Goal: Information Seeking & Learning: Learn about a topic

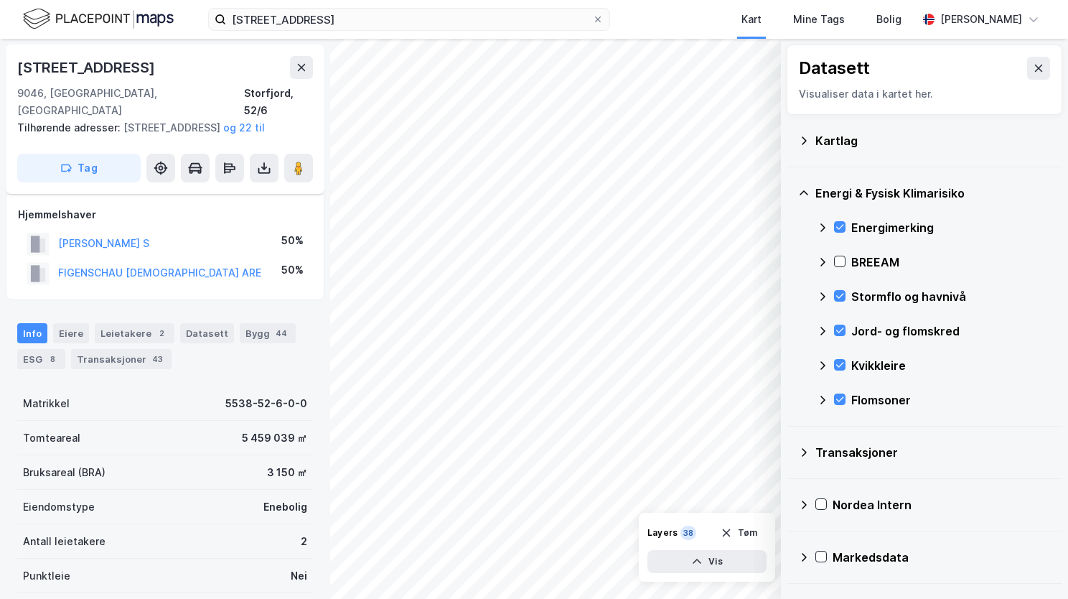
scroll to position [72, 0]
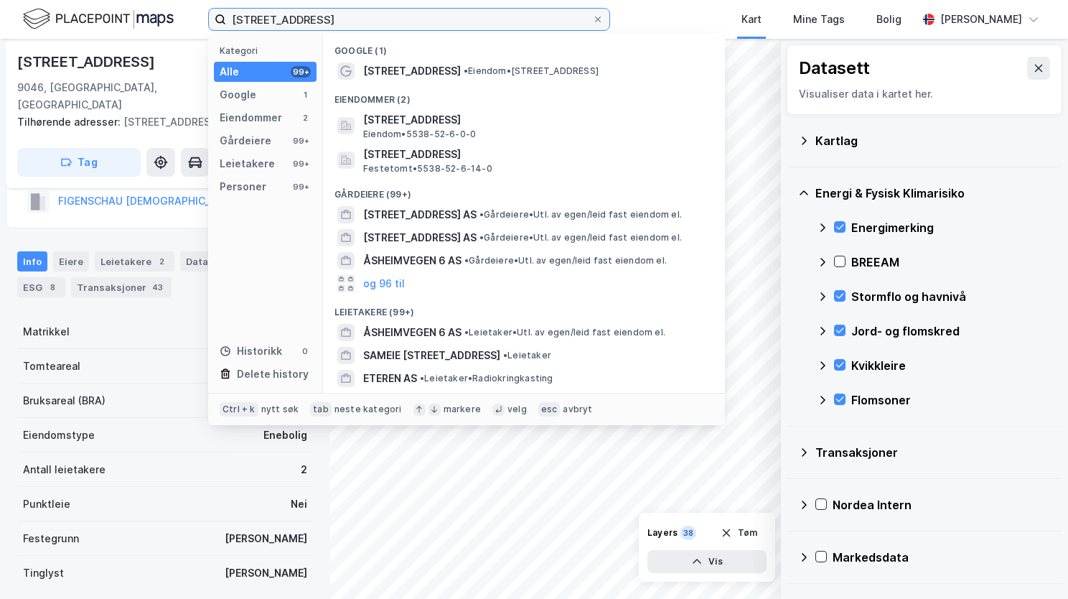
drag, startPoint x: 391, startPoint y: 17, endPoint x: 186, endPoint y: 9, distance: 204.8
click at [186, 8] on div "[STREET_ADDRESS] Kategori Alle 99+ Google 1 Eiendommer 2 Gårdeiere 99+ Leietake…" at bounding box center [534, 19] width 1068 height 39
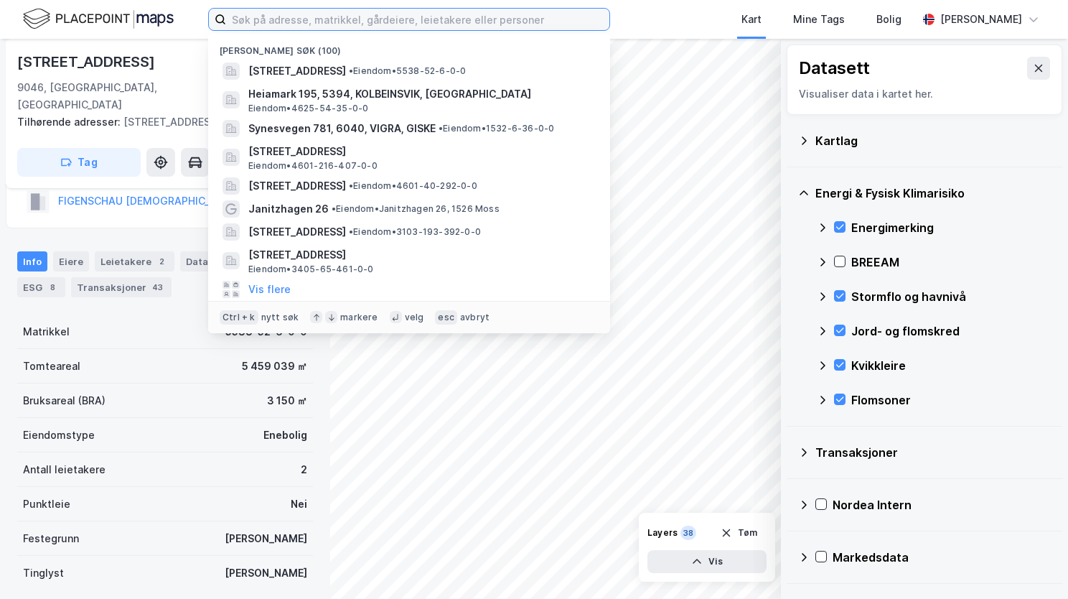
paste input "[STREET_ADDRESS]"
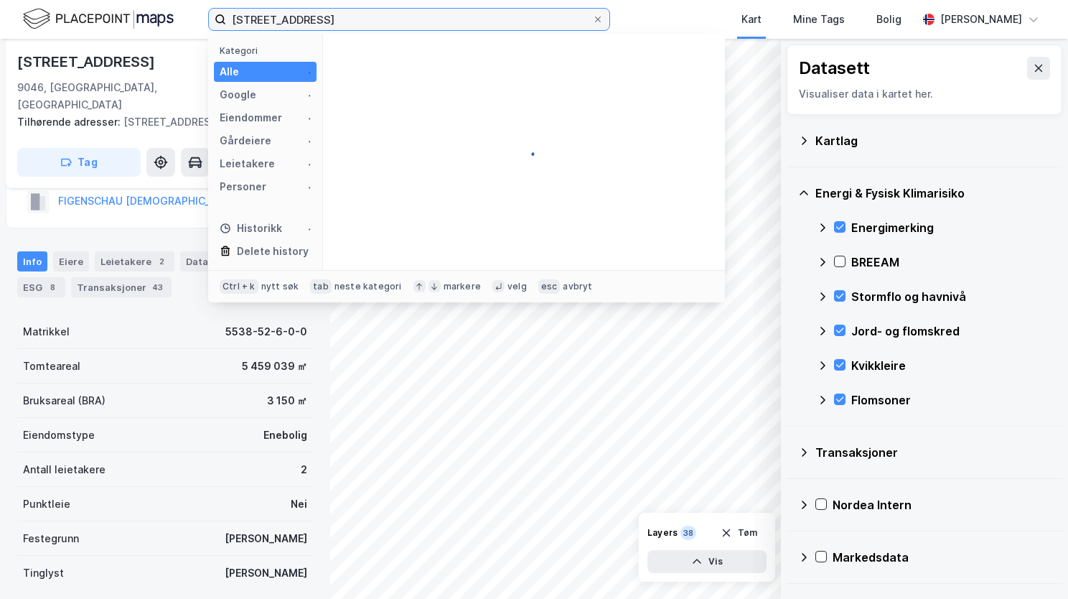
type input "[STREET_ADDRESS]"
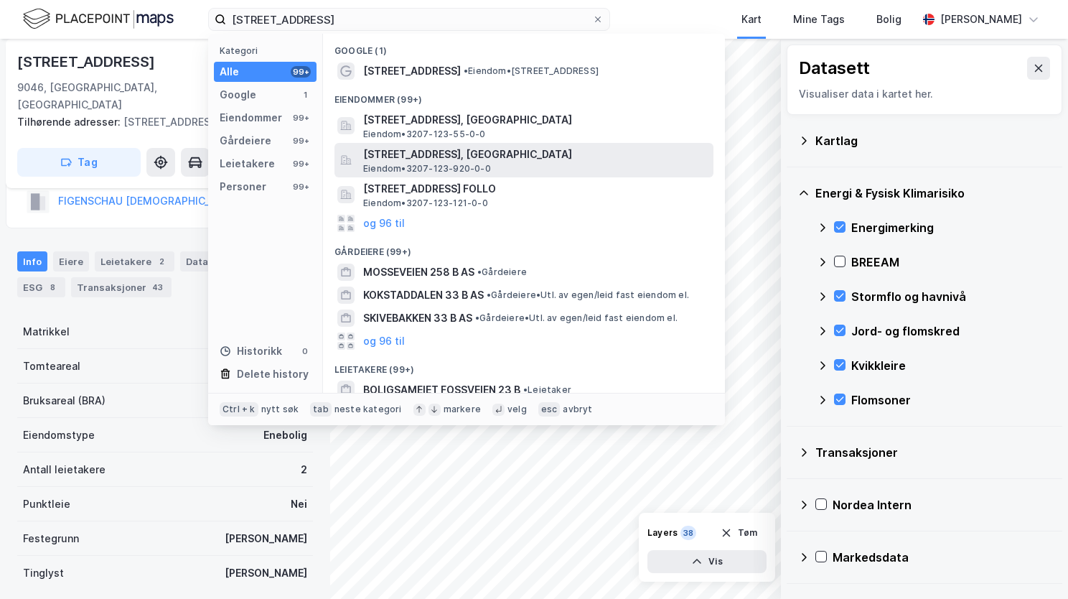
click at [442, 161] on span "[STREET_ADDRESS], [GEOGRAPHIC_DATA]" at bounding box center [535, 154] width 345 height 17
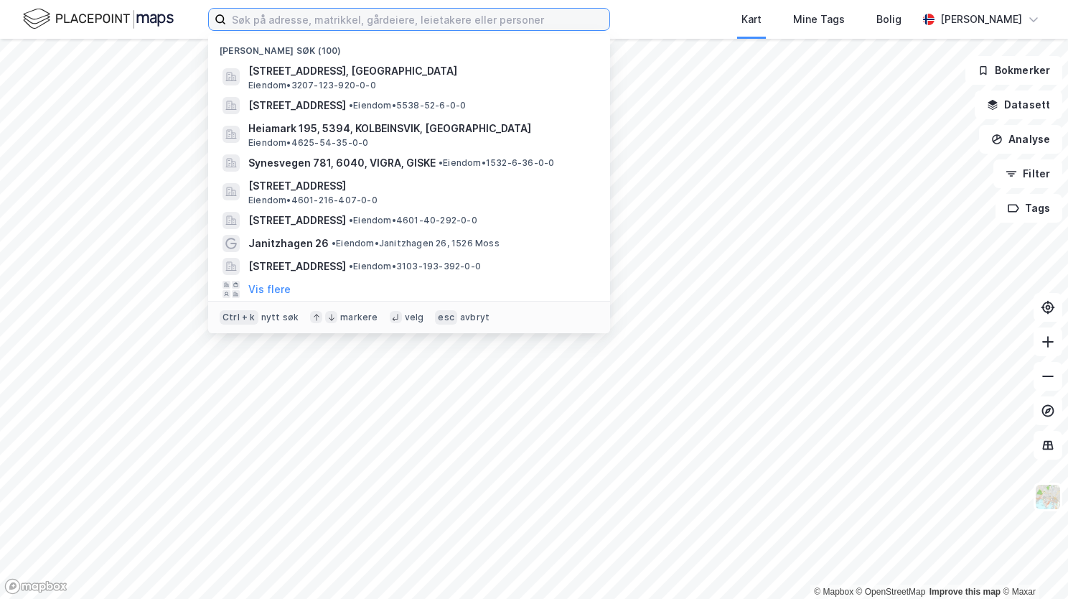
click at [385, 16] on input at bounding box center [417, 20] width 383 height 22
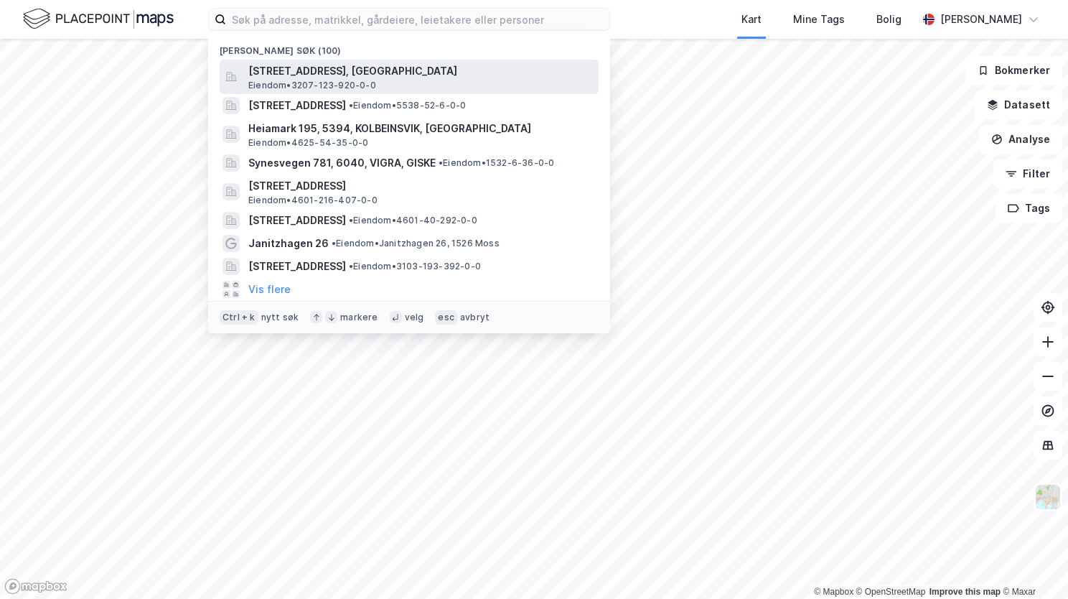
click at [381, 70] on span "[STREET_ADDRESS], [GEOGRAPHIC_DATA]" at bounding box center [420, 70] width 345 height 17
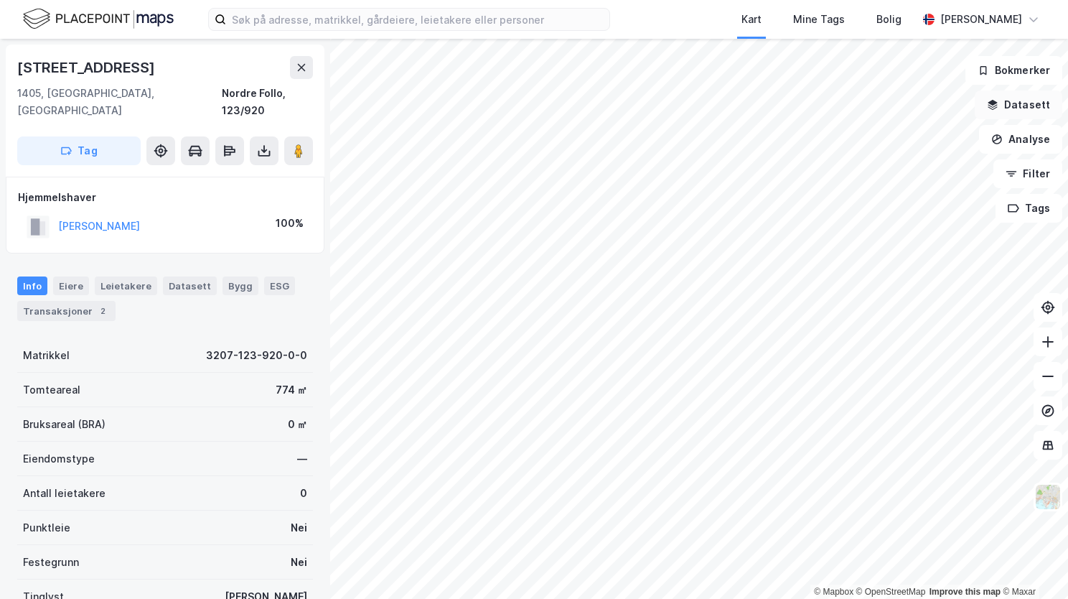
click at [994, 101] on icon "button" at bounding box center [992, 104] width 11 height 11
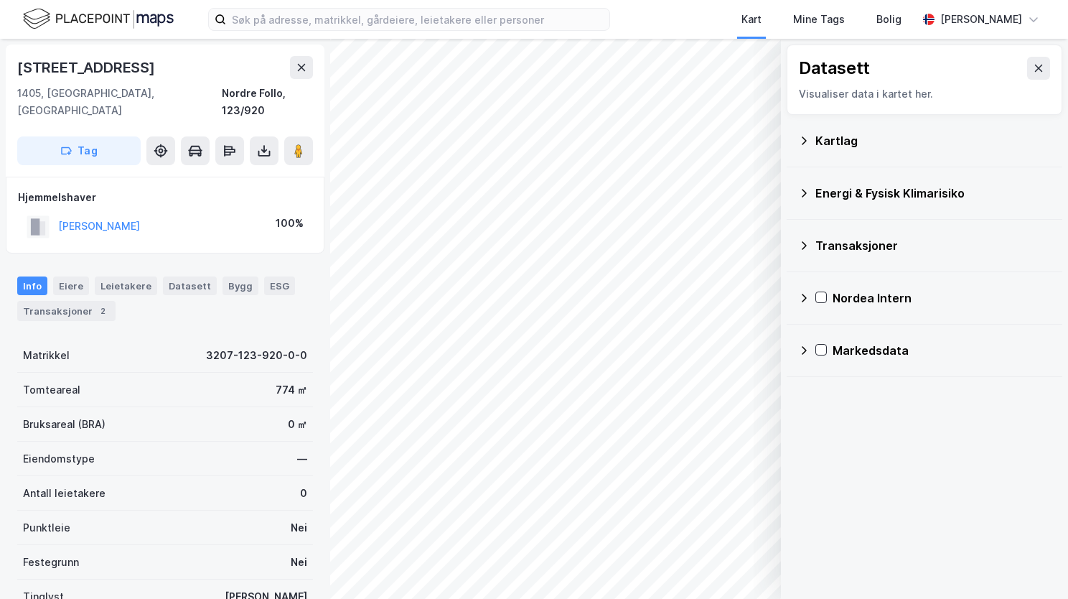
click at [807, 136] on icon at bounding box center [803, 140] width 11 height 11
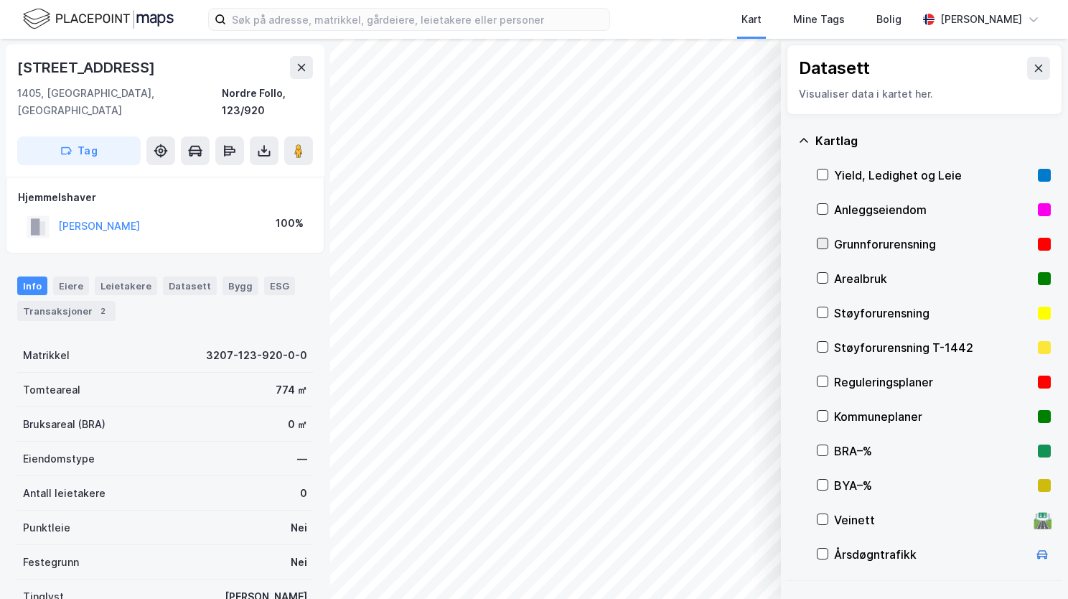
click at [824, 243] on icon at bounding box center [823, 243] width 10 height 10
click at [804, 139] on icon at bounding box center [803, 140] width 11 height 11
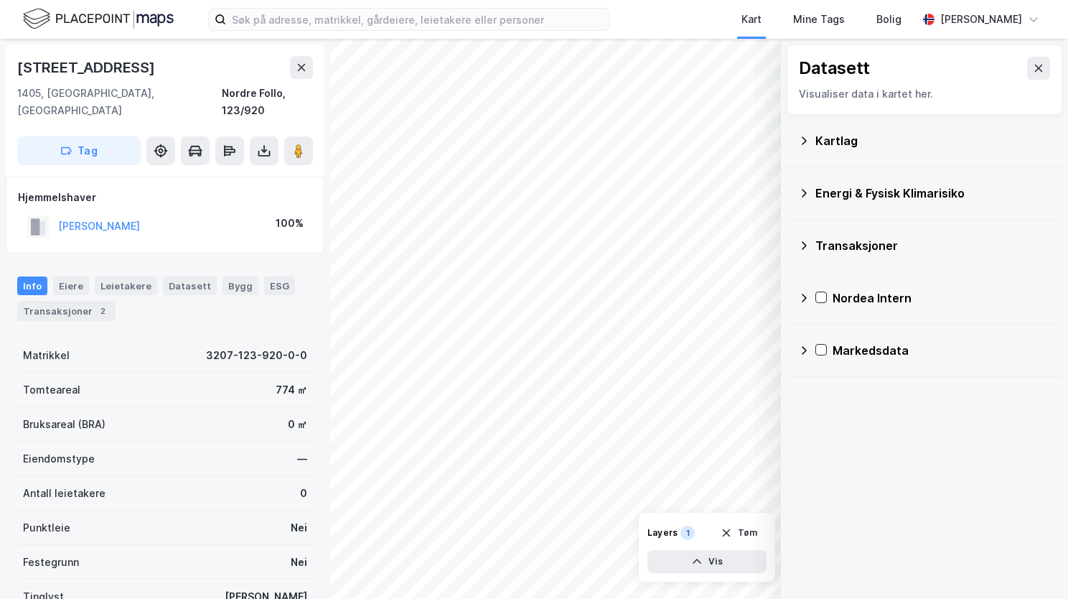
click at [807, 189] on icon at bounding box center [803, 192] width 11 height 11
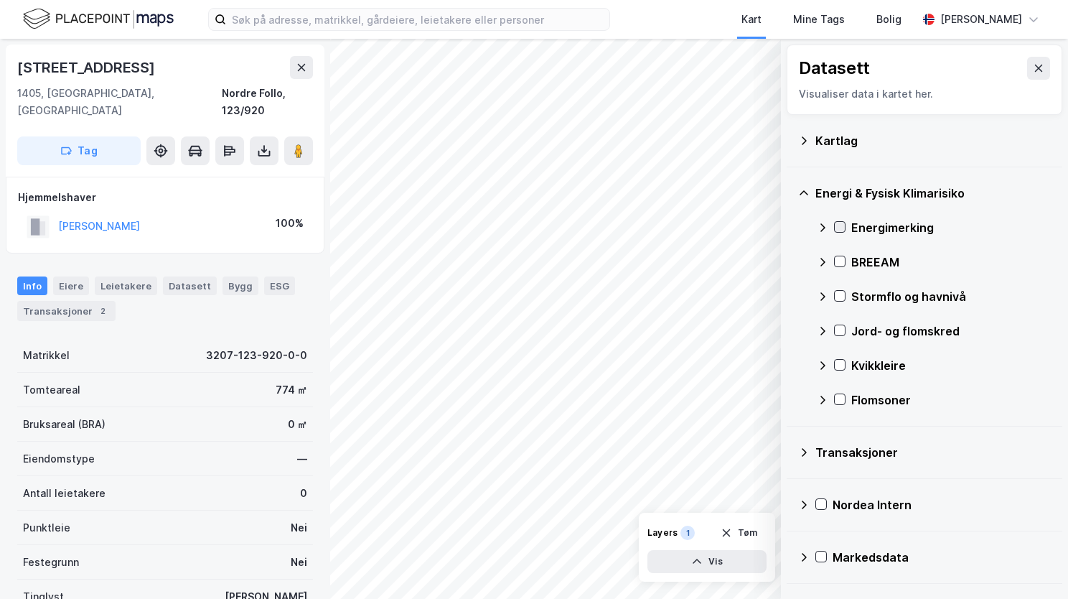
click at [843, 225] on icon at bounding box center [840, 227] width 8 height 5
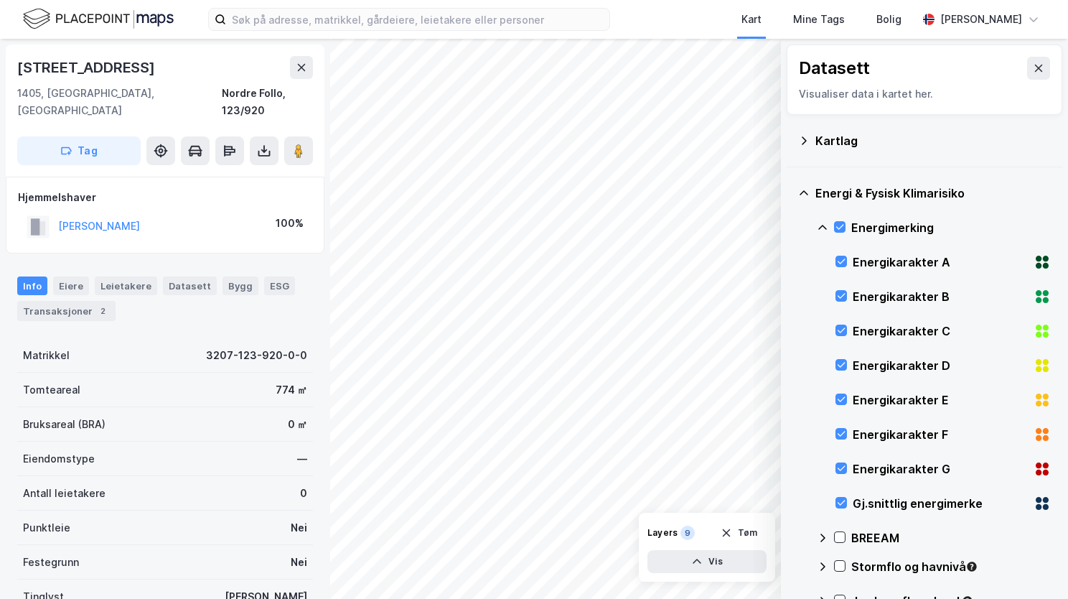
click at [824, 225] on icon at bounding box center [822, 227] width 11 height 11
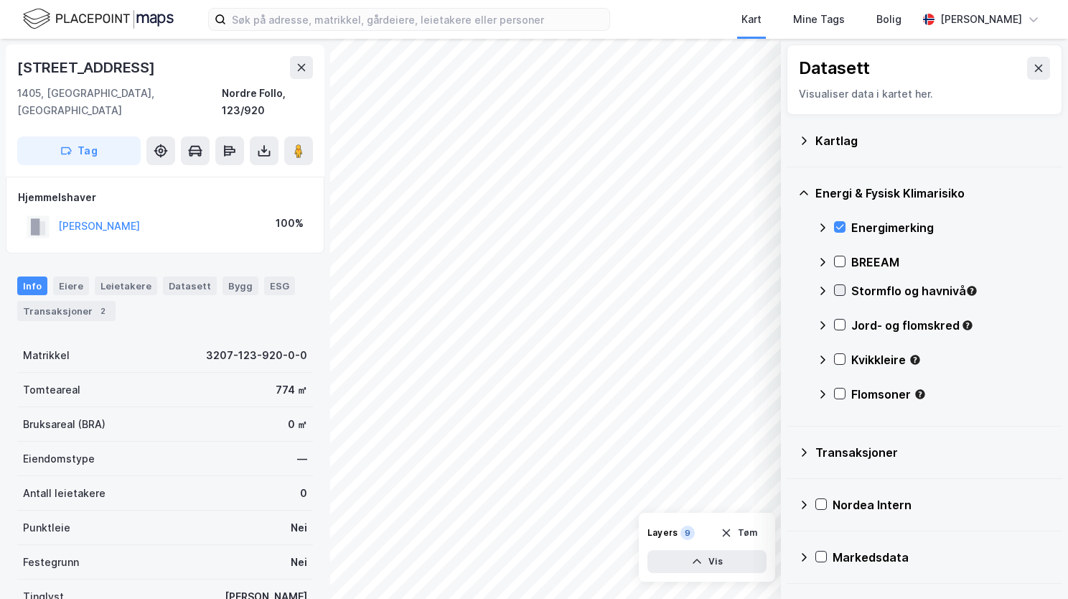
click at [837, 286] on icon at bounding box center [840, 290] width 10 height 10
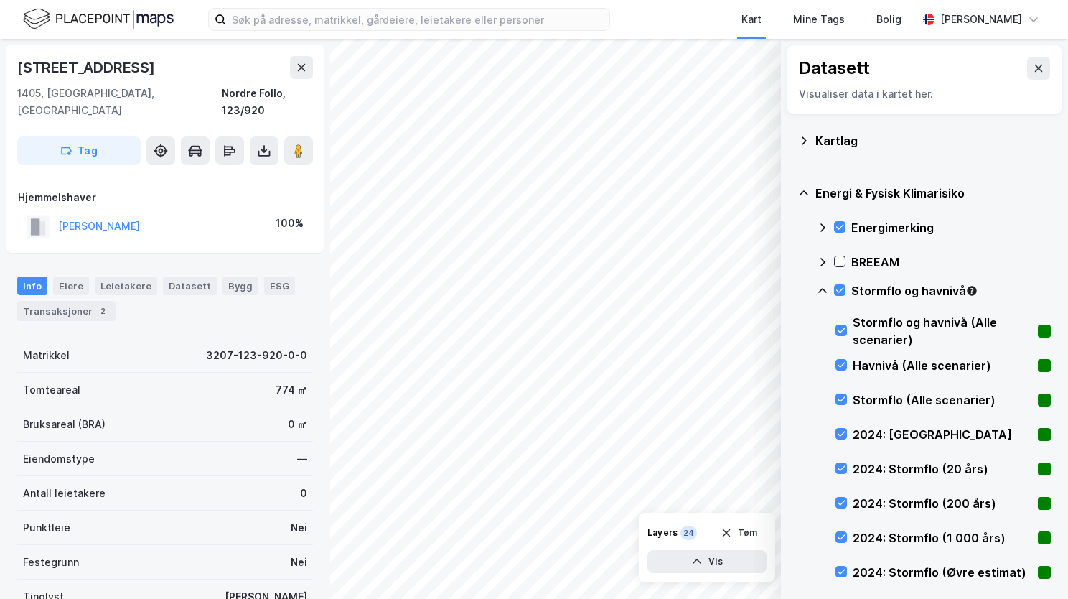
click at [818, 289] on icon at bounding box center [822, 290] width 11 height 11
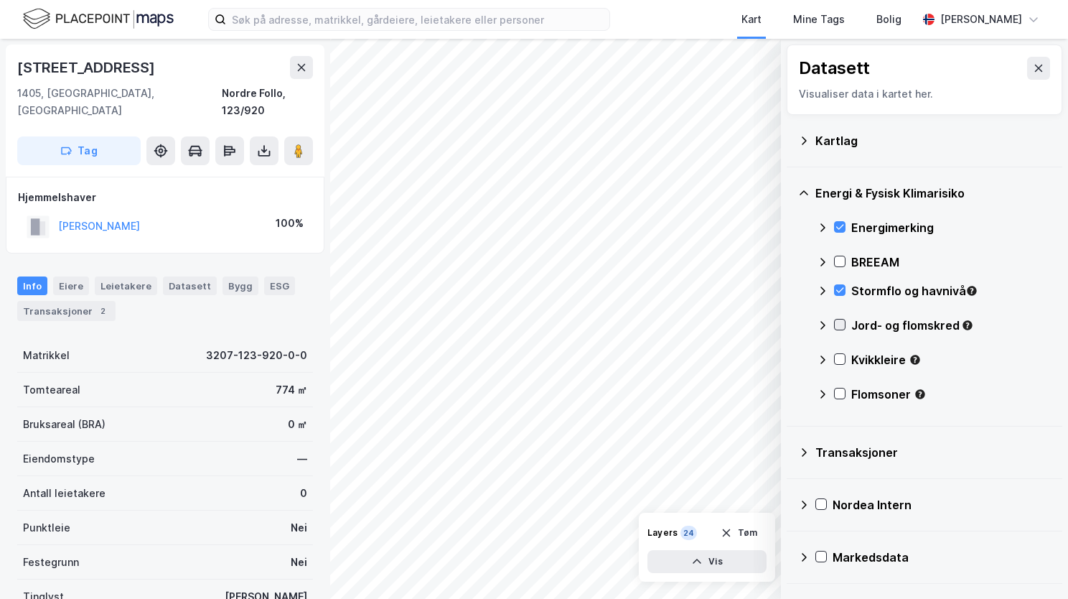
click at [835, 323] on icon at bounding box center [840, 324] width 10 height 10
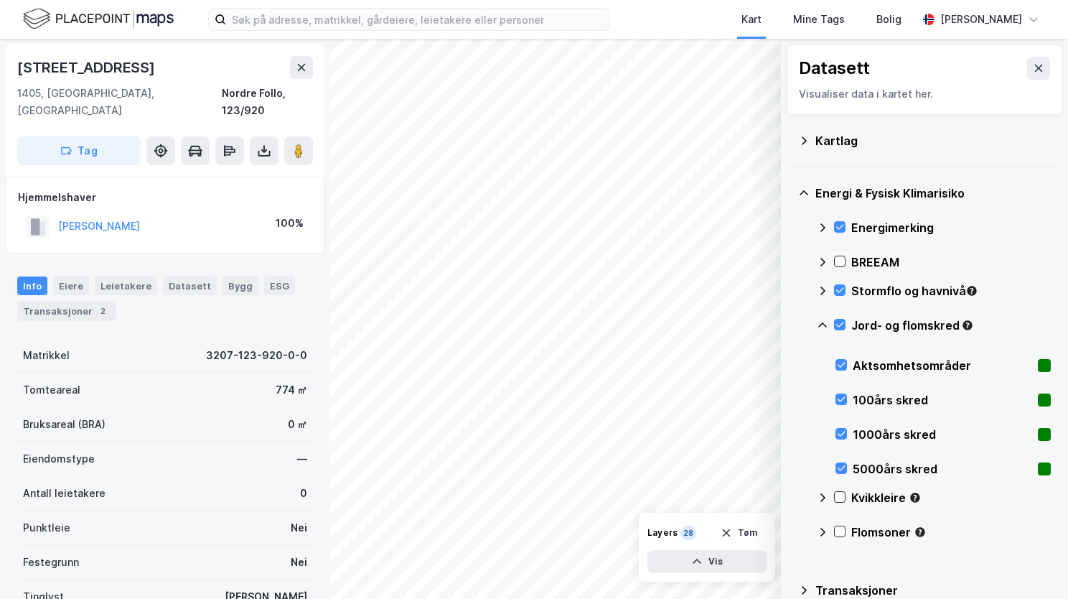
click at [825, 322] on icon at bounding box center [822, 324] width 11 height 11
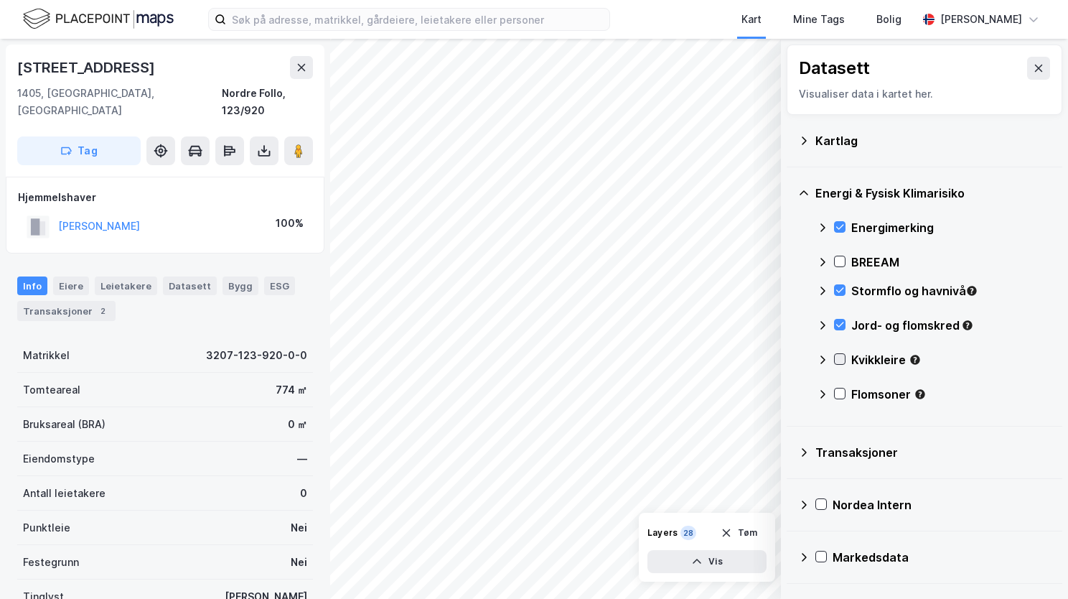
click at [839, 357] on icon at bounding box center [840, 359] width 10 height 10
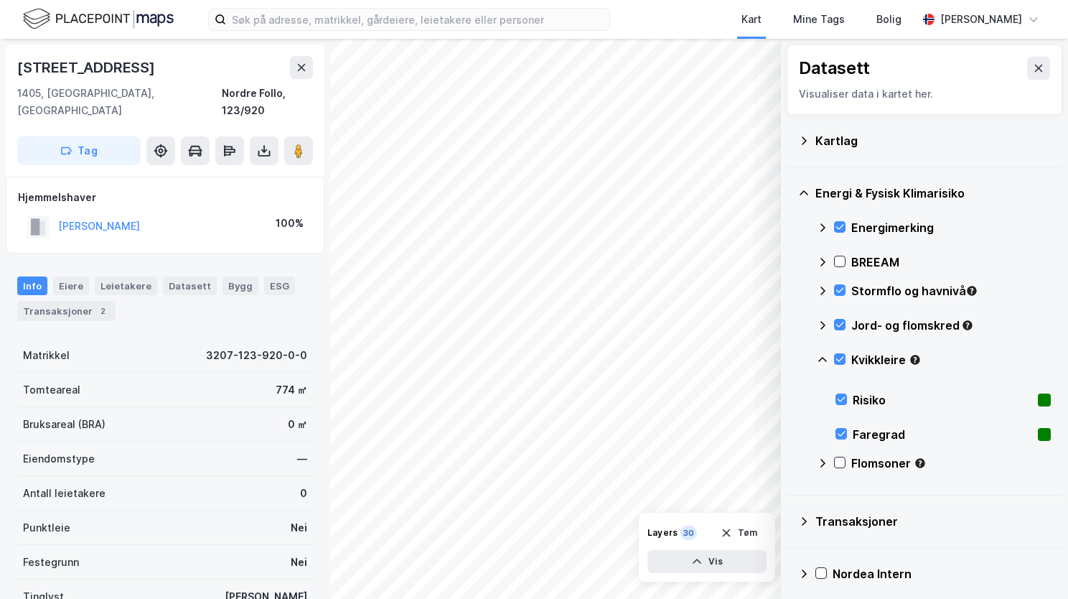
click at [824, 355] on icon at bounding box center [822, 359] width 11 height 11
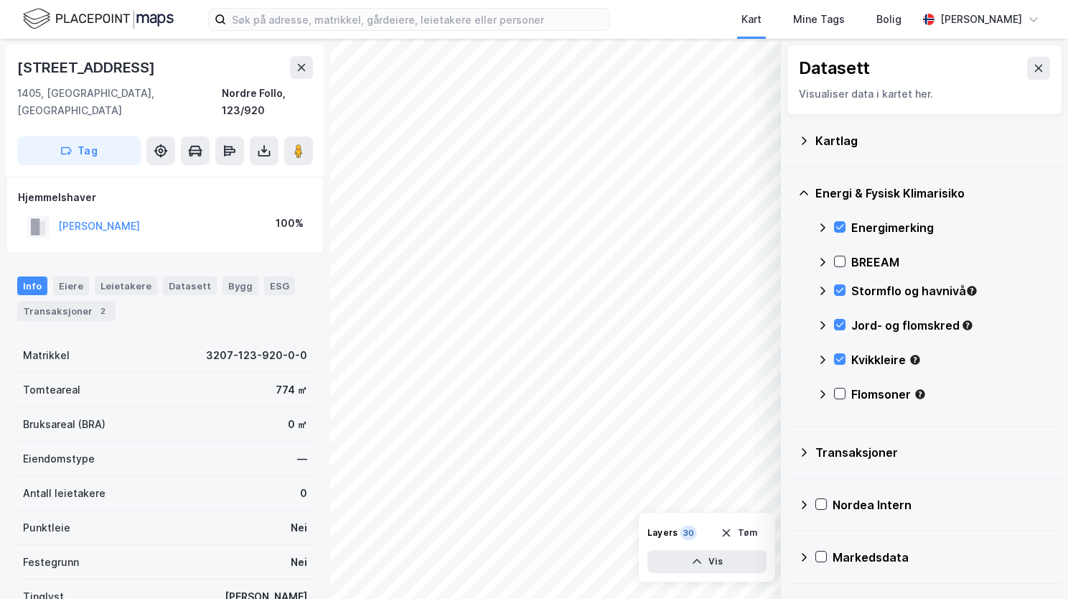
click at [847, 389] on div "Flomsoner" at bounding box center [934, 400] width 234 height 34
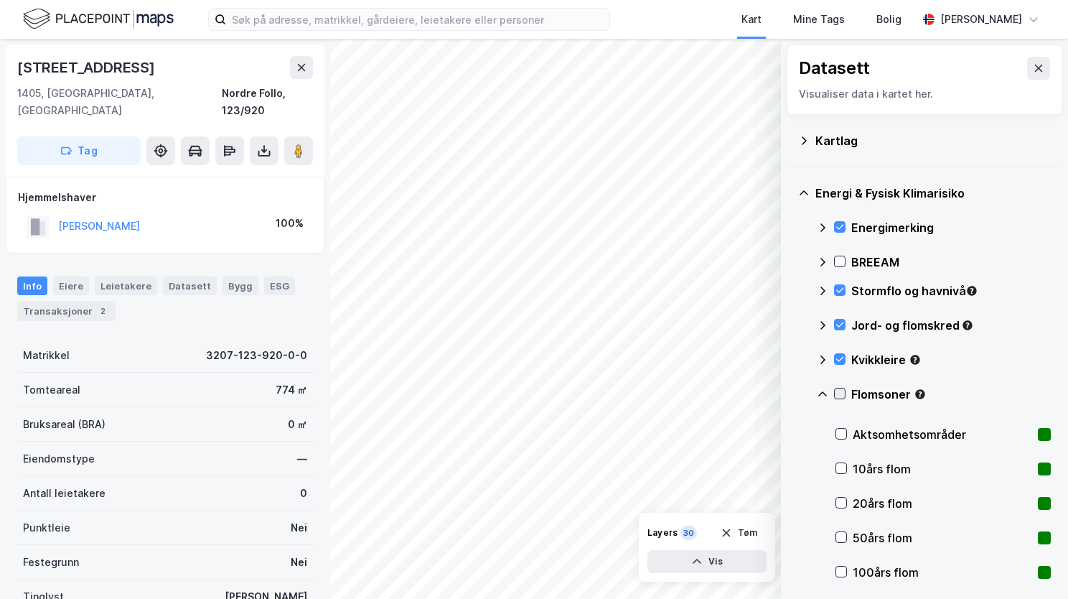
click at [840, 393] on icon at bounding box center [840, 393] width 8 height 5
click at [821, 388] on icon at bounding box center [822, 393] width 11 height 11
